Goal: Task Accomplishment & Management: Manage account settings

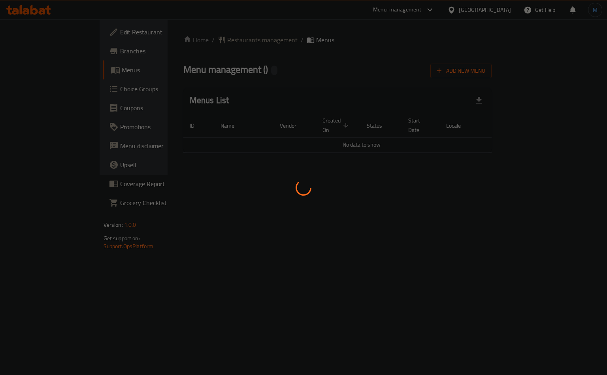
click at [227, 32] on div at bounding box center [303, 187] width 607 height 375
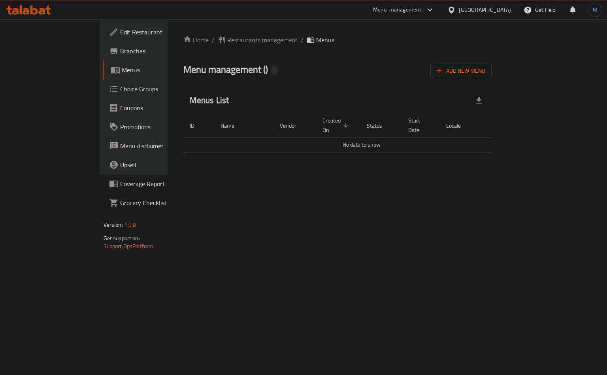
click at [192, 33] on div "Home / Restaurants management / Menus Menu management ( ) Add New Menu Menus Li…" at bounding box center [338, 96] width 340 height 155
click at [227, 36] on span "Restaurants management" at bounding box center [262, 39] width 70 height 9
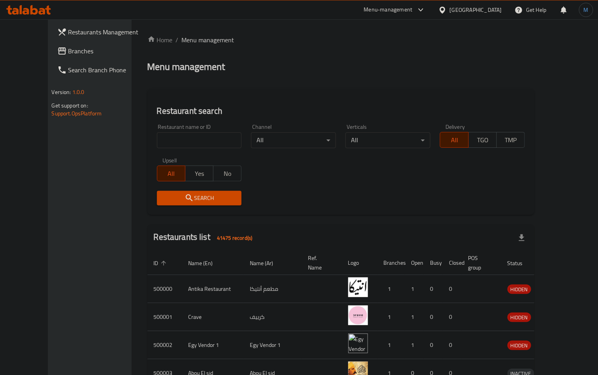
click at [68, 50] on span "Branches" at bounding box center [104, 50] width 73 height 9
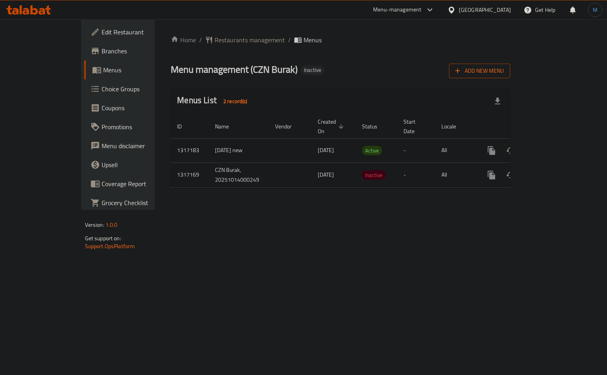
click at [504, 74] on span "Add New Menu" at bounding box center [479, 71] width 49 height 10
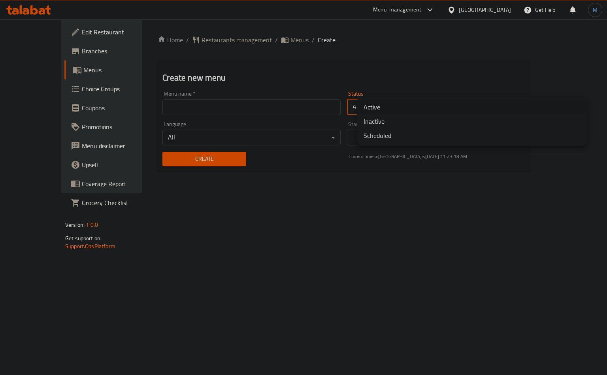
click at [398, 107] on body "​ Menu-management Egypt Get Help M Edit Restaurant Branches Menus Choice Groups…" at bounding box center [303, 197] width 607 height 356
click at [382, 125] on li "Inactive" at bounding box center [471, 121] width 229 height 14
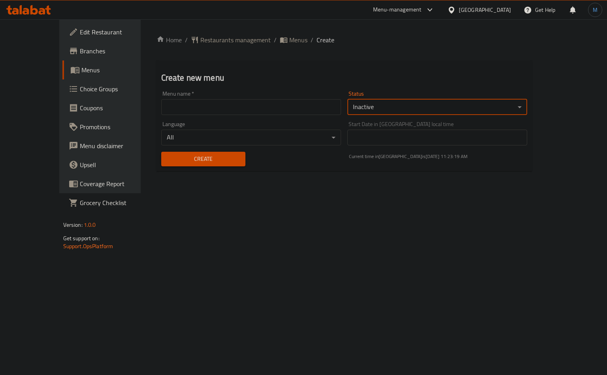
click at [297, 112] on input "text" at bounding box center [251, 107] width 180 height 16
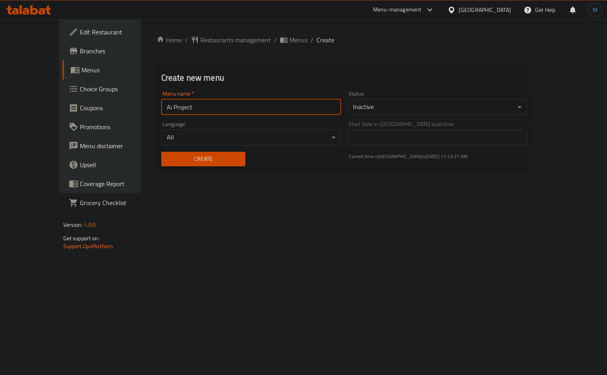
click at [209, 104] on input "Ai Project" at bounding box center [251, 107] width 180 height 16
type input "Ai Project"
click at [422, 108] on body "​ Menu-management Egypt Get Help M Edit Restaurant Branches Menus Choice Groups…" at bounding box center [303, 197] width 607 height 356
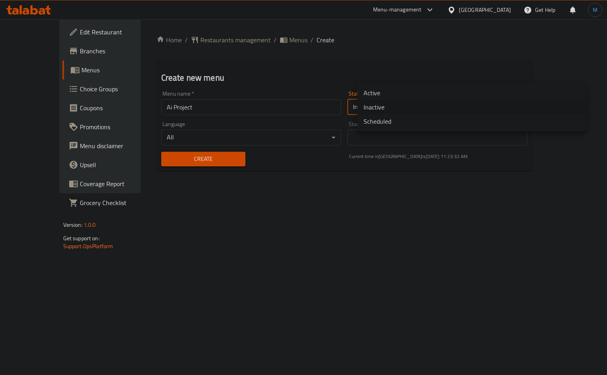
click at [380, 95] on li "Active" at bounding box center [471, 93] width 229 height 14
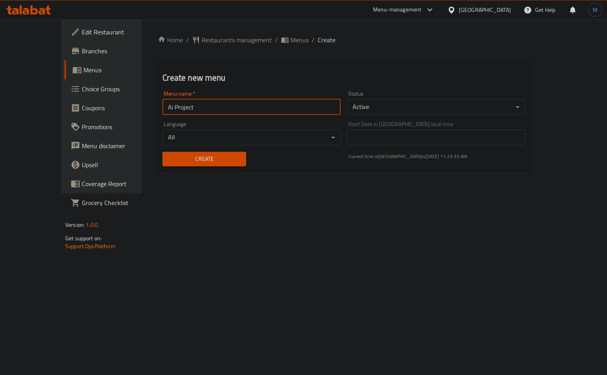
click at [162, 108] on input "Ai Project" at bounding box center [251, 107] width 178 height 16
click at [195, 159] on span "Create" at bounding box center [204, 159] width 71 height 10
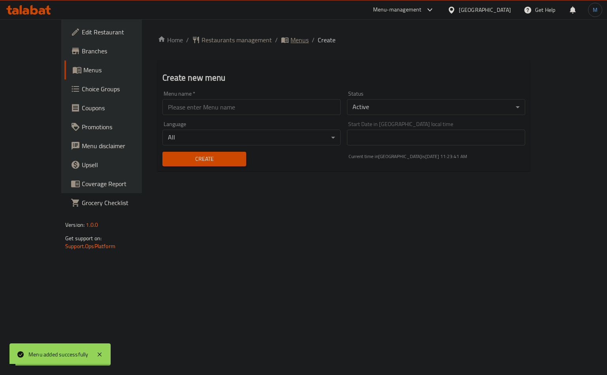
click at [281, 38] on span "breadcrumb" at bounding box center [285, 40] width 9 height 8
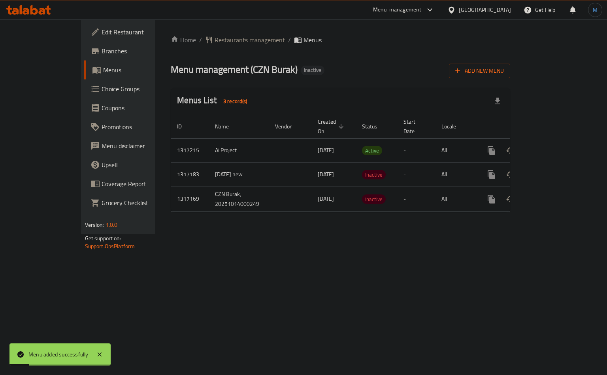
click at [554, 146] on icon "enhanced table" at bounding box center [548, 150] width 9 height 9
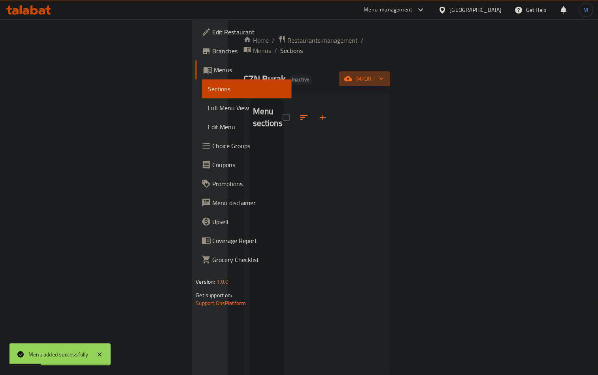
click at [390, 75] on button "import" at bounding box center [365, 79] width 51 height 15
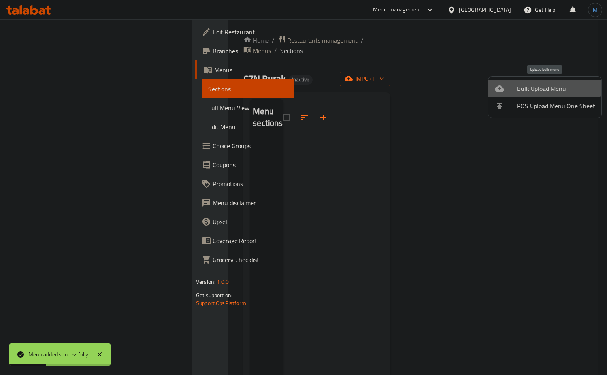
click at [534, 85] on span "Bulk Upload Menu" at bounding box center [556, 88] width 78 height 9
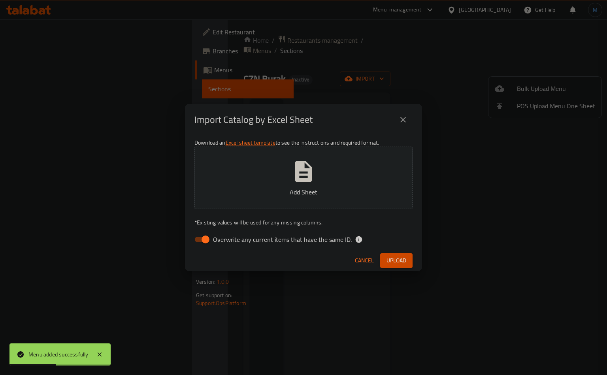
click at [253, 248] on div "Download an Excel sheet template to see the instructions and required format. A…" at bounding box center [303, 193] width 237 height 115
click at [259, 243] on span "Overwrite any current items that have the same ID." at bounding box center [282, 239] width 139 height 9
click at [228, 243] on input "Overwrite any current items that have the same ID." at bounding box center [205, 239] width 45 height 15
checkbox input "false"
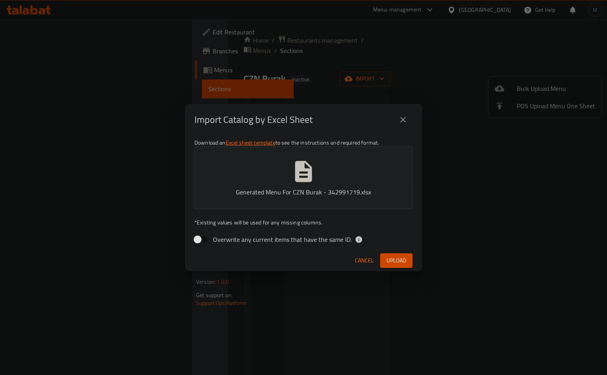
click at [300, 122] on h2 "Import Catalog by Excel Sheet" at bounding box center [254, 119] width 118 height 13
click at [388, 256] on span "Upload" at bounding box center [397, 261] width 20 height 10
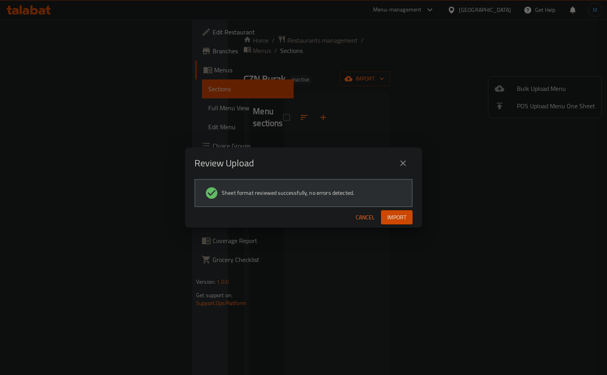
click at [397, 213] on span "Import" at bounding box center [396, 218] width 19 height 10
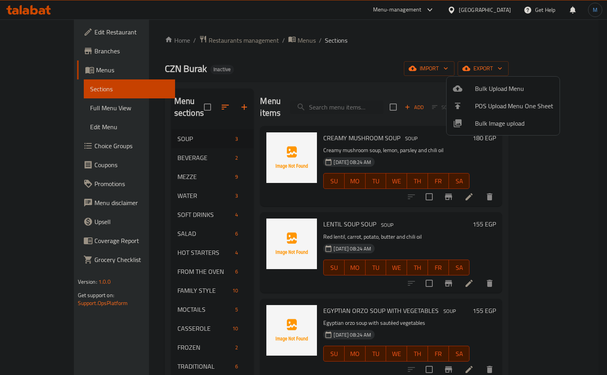
click at [66, 104] on div at bounding box center [303, 187] width 607 height 375
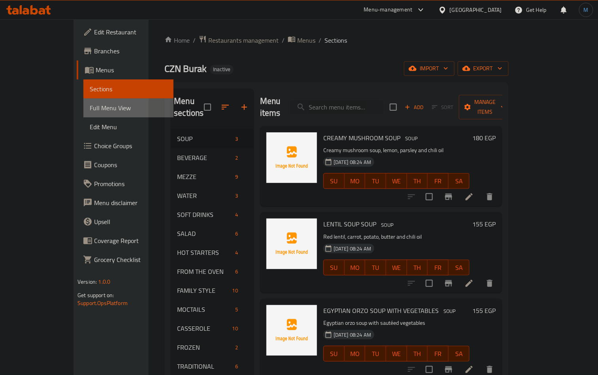
drag, startPoint x: 64, startPoint y: 104, endPoint x: 265, endPoint y: 57, distance: 206.3
click at [90, 105] on span "Full Menu View" at bounding box center [128, 107] width 77 height 9
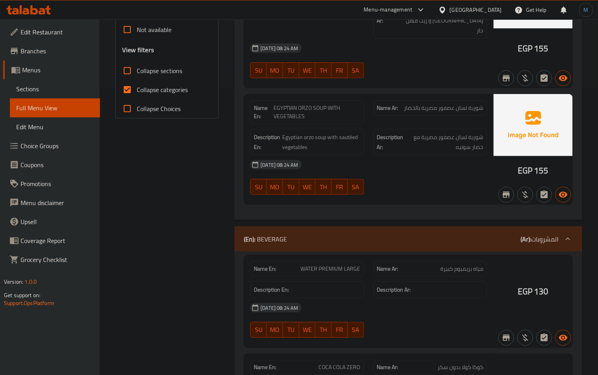
scroll to position [297, 0]
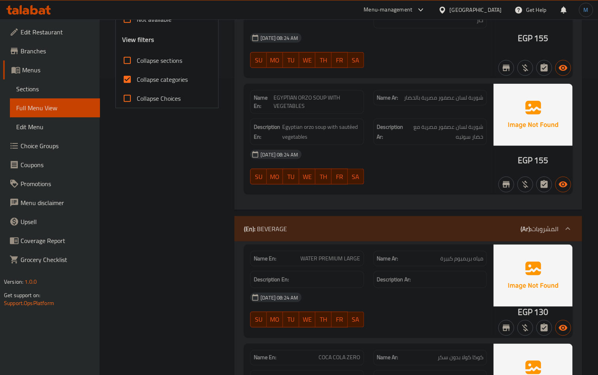
click at [166, 87] on label "Collapse categories" at bounding box center [153, 79] width 70 height 19
click at [137, 87] on input "Collapse categories" at bounding box center [127, 79] width 19 height 19
checkbox input "false"
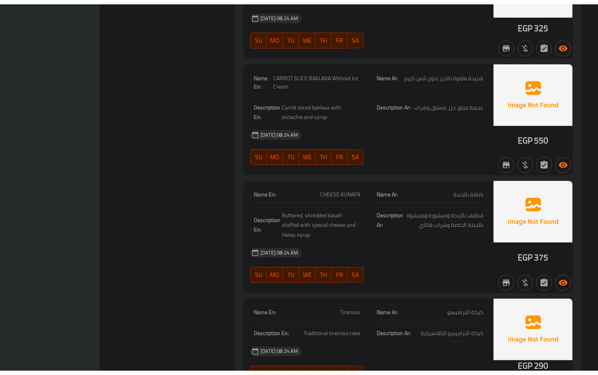
scroll to position [13708, 0]
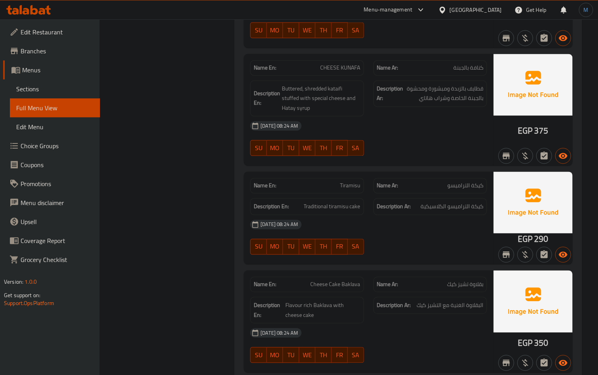
click at [51, 92] on span "Sections" at bounding box center [54, 88] width 77 height 9
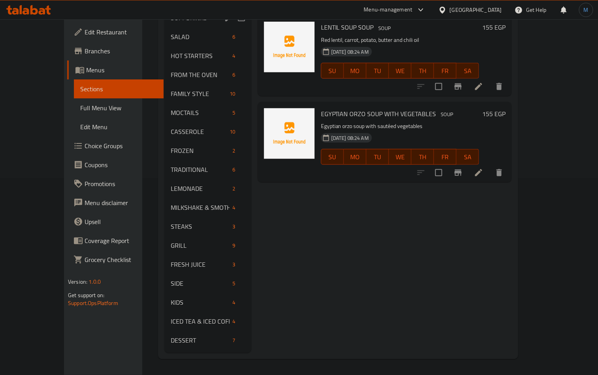
scroll to position [111, 0]
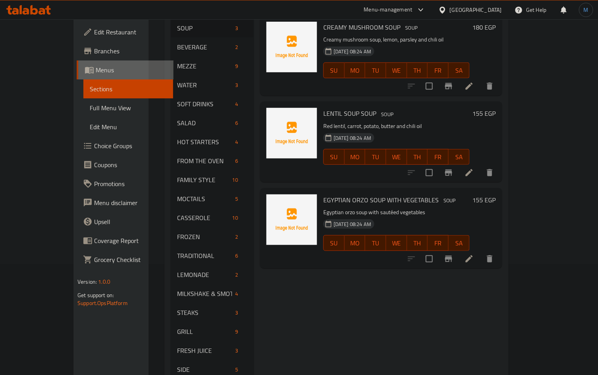
click at [96, 67] on span "Menus" at bounding box center [132, 69] width 72 height 9
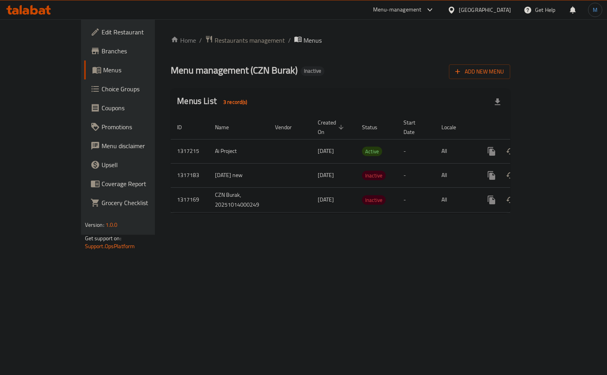
click at [84, 44] on link "Branches" at bounding box center [133, 51] width 98 height 19
click at [209, 140] on td "Ai Project" at bounding box center [239, 150] width 60 height 24
drag, startPoint x: 157, startPoint y: 140, endPoint x: 212, endPoint y: 139, distance: 54.6
click at [212, 139] on td "Ai Project" at bounding box center [239, 150] width 60 height 24
click at [269, 162] on td "enhanced table" at bounding box center [290, 174] width 43 height 24
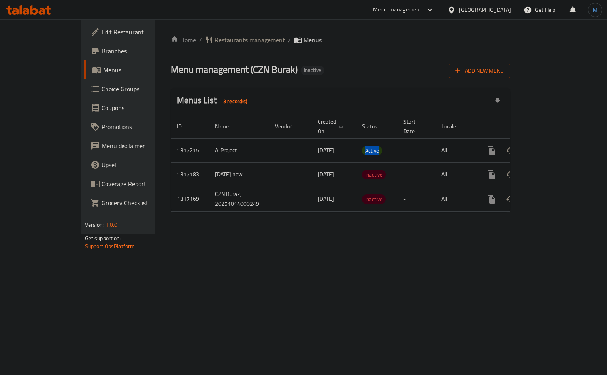
drag, startPoint x: 329, startPoint y: 145, endPoint x: 367, endPoint y: 147, distance: 37.6
click at [367, 147] on td "Active" at bounding box center [377, 150] width 42 height 24
click at [361, 147] on div at bounding box center [361, 147] width 0 height 0
click at [215, 38] on span "Restaurants management" at bounding box center [250, 39] width 70 height 9
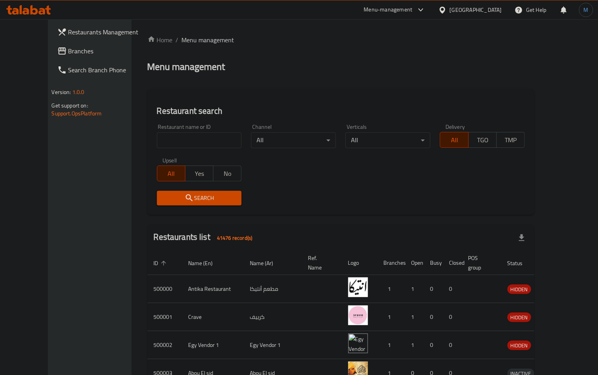
click at [68, 51] on span "Branches" at bounding box center [104, 50] width 73 height 9
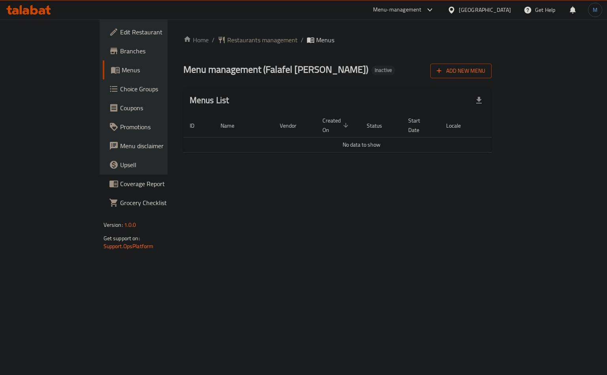
click at [486, 66] on span "Add New Menu" at bounding box center [461, 71] width 49 height 10
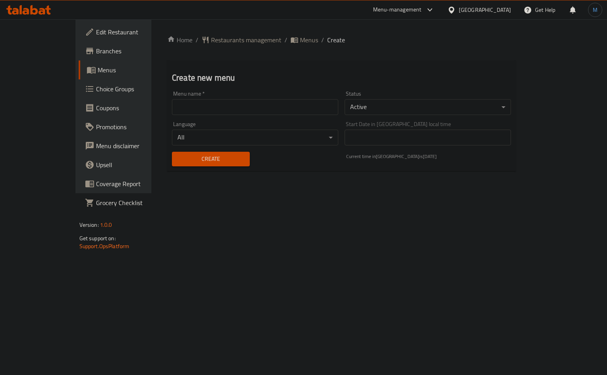
click at [258, 106] on input "text" at bounding box center [255, 107] width 166 height 16
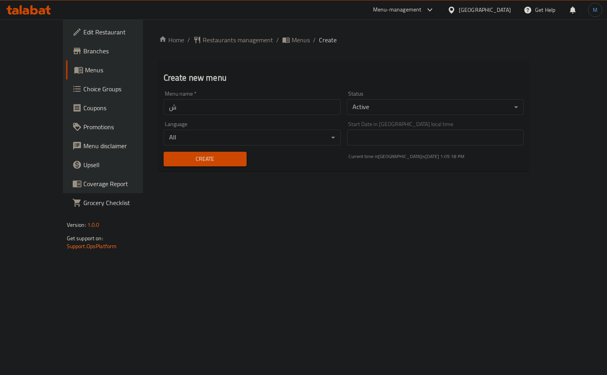
click at [212, 115] on div "Menu name   * ش Menu name *" at bounding box center [252, 103] width 183 height 30
click at [210, 106] on input "ش" at bounding box center [252, 107] width 177 height 16
paste input "Ai Project"
type input "Ai Project"
click at [189, 152] on button "Create" at bounding box center [205, 159] width 83 height 15
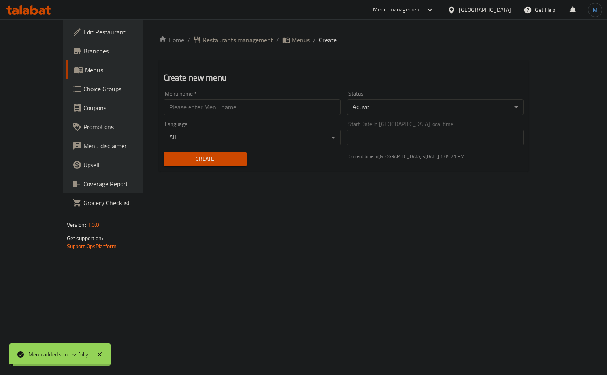
click at [292, 37] on span "Menus" at bounding box center [301, 39] width 18 height 9
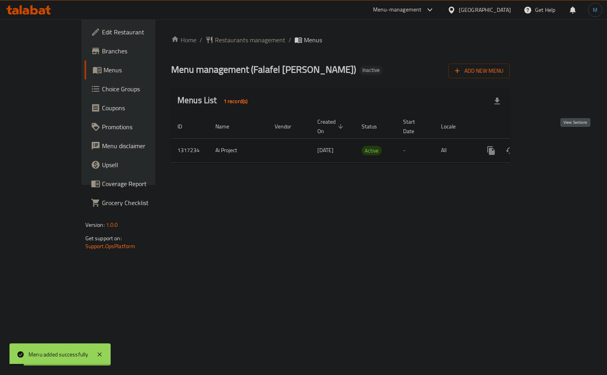
click at [553, 146] on icon "enhanced table" at bounding box center [548, 150] width 9 height 9
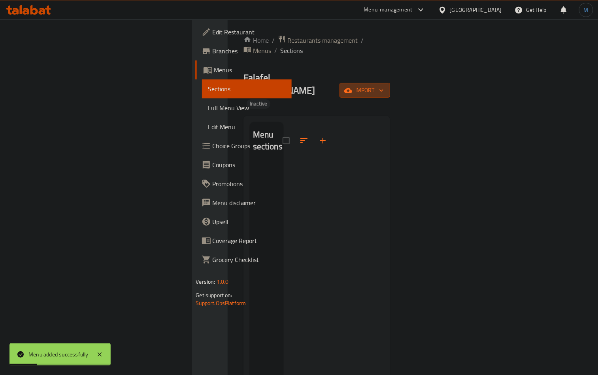
click at [390, 83] on button "import" at bounding box center [365, 90] width 51 height 15
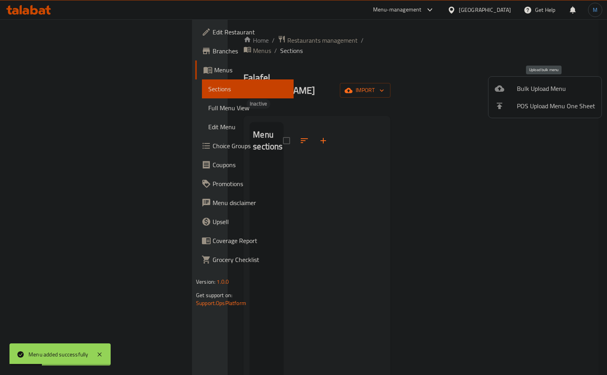
click at [515, 89] on div at bounding box center [506, 88] width 22 height 9
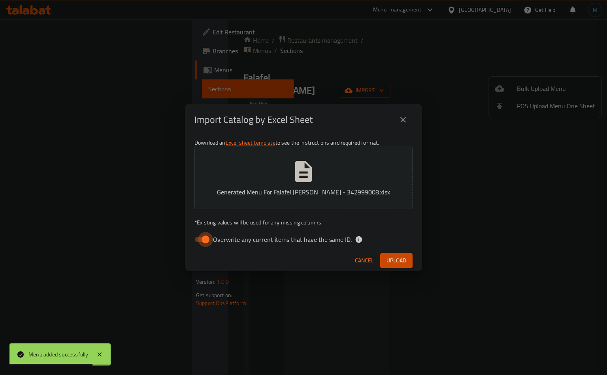
click at [198, 240] on input "Overwrite any current items that have the same ID." at bounding box center [205, 239] width 45 height 15
checkbox input "false"
click at [399, 254] on button "Upload" at bounding box center [396, 260] width 32 height 15
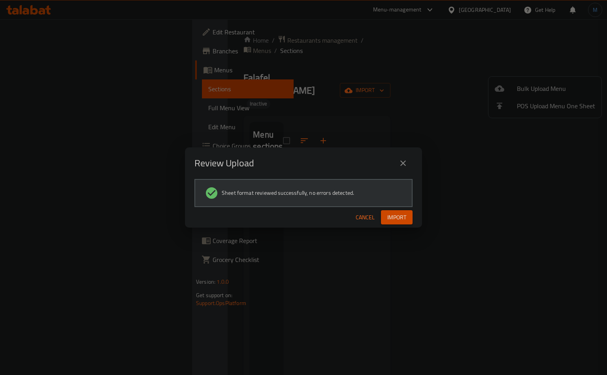
click at [405, 221] on span "Import" at bounding box center [396, 218] width 19 height 10
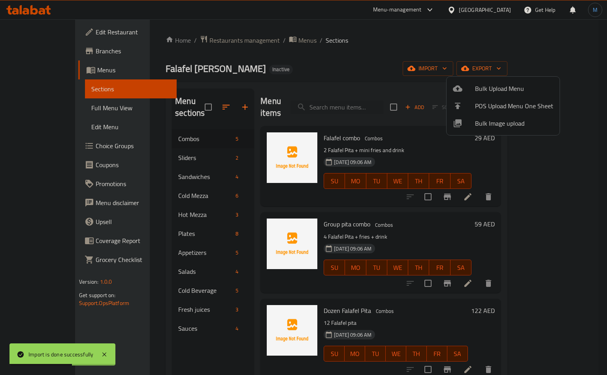
click at [320, 50] on div at bounding box center [303, 187] width 607 height 375
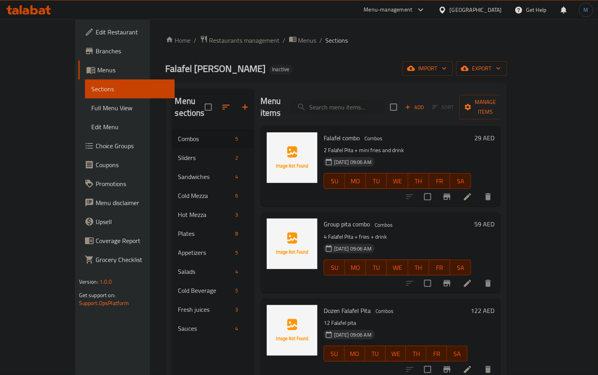
click at [96, 55] on span "Branches" at bounding box center [132, 50] width 73 height 9
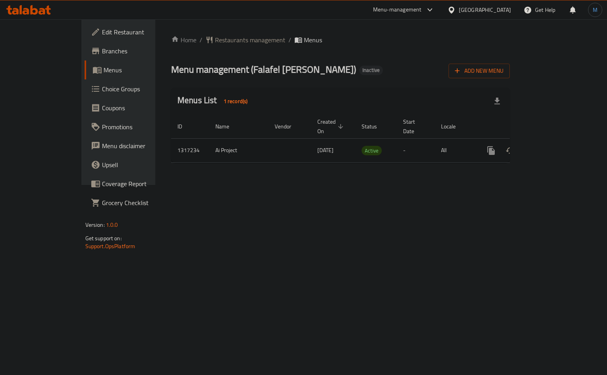
click at [553, 146] on icon "enhanced table" at bounding box center [548, 150] width 9 height 9
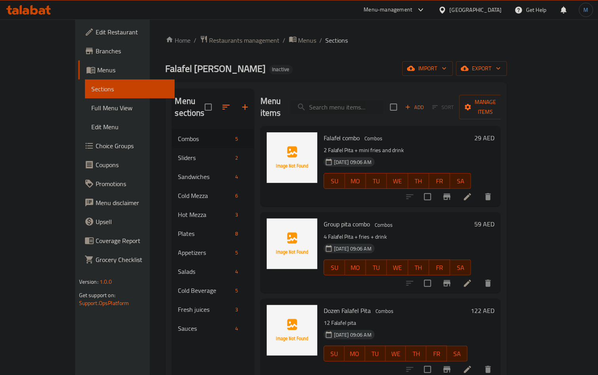
click at [91, 107] on span "Full Menu View" at bounding box center [129, 107] width 77 height 9
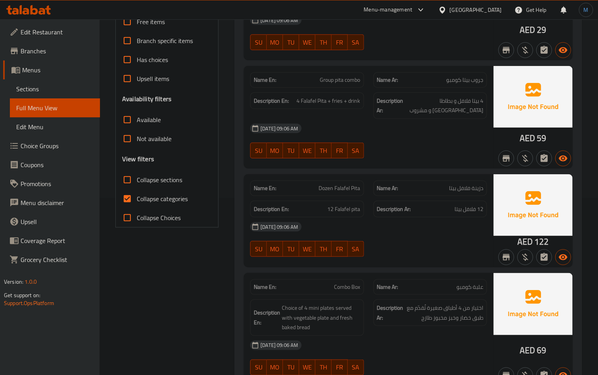
scroll to position [178, 0]
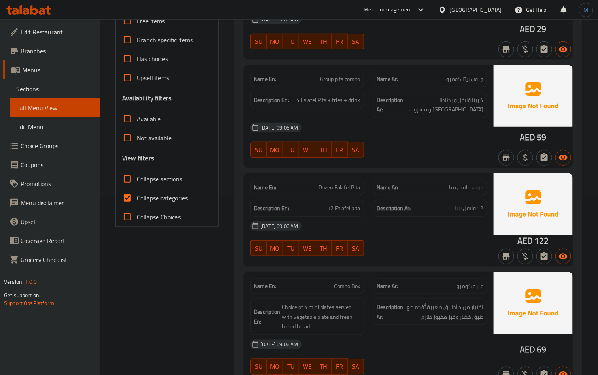
click at [168, 205] on label "Collapse categories" at bounding box center [153, 198] width 70 height 19
click at [137, 205] on input "Collapse categories" at bounding box center [127, 198] width 19 height 19
checkbox input "false"
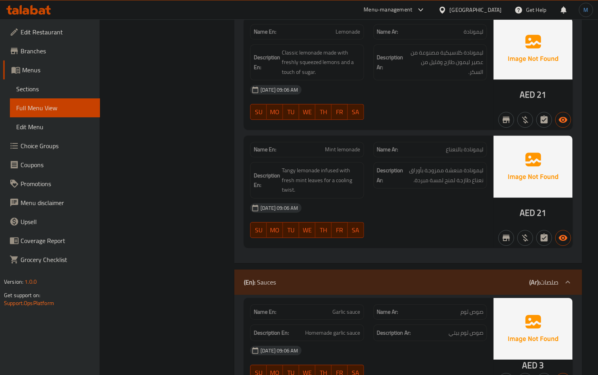
scroll to position [5196, 0]
